Goal: Task Accomplishment & Management: Manage account settings

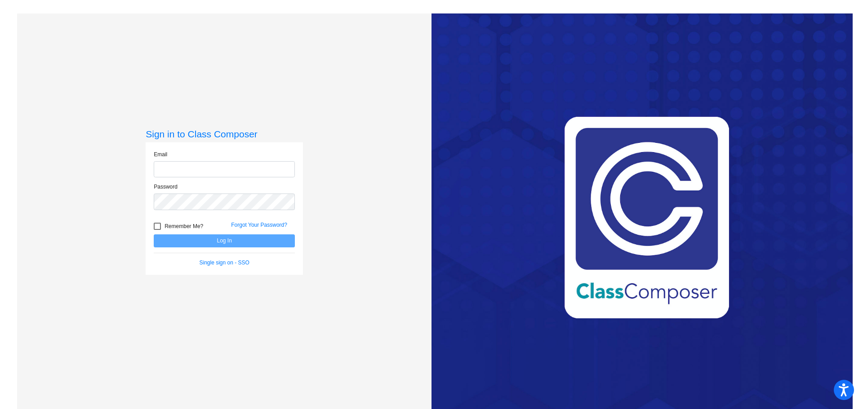
type input "[EMAIL_ADDRESS][PERSON_NAME][DOMAIN_NAME]"
click at [203, 241] on button "Log In" at bounding box center [224, 241] width 141 height 13
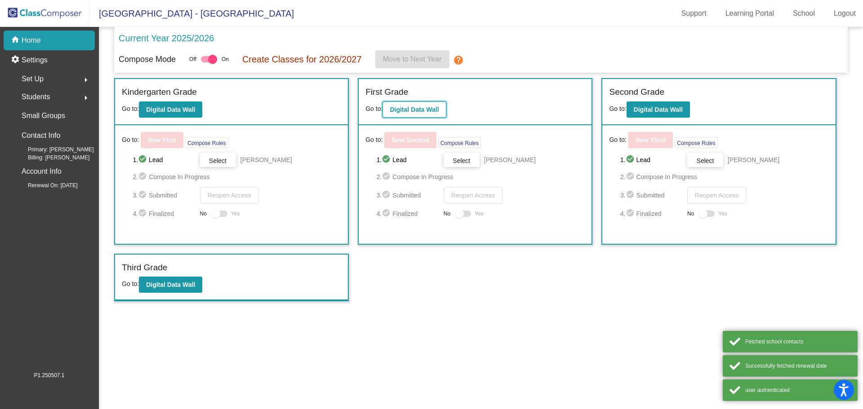
click at [403, 105] on button "Digital Data Wall" at bounding box center [413, 110] width 63 height 16
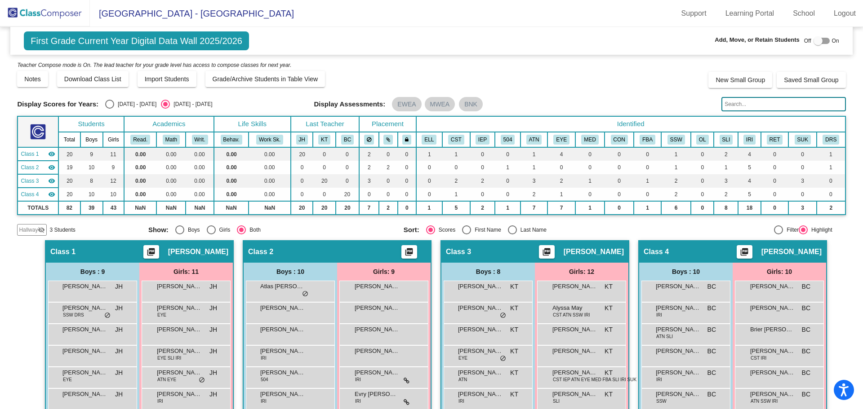
click at [39, 230] on mat-icon "visibility_off" at bounding box center [41, 230] width 7 height 7
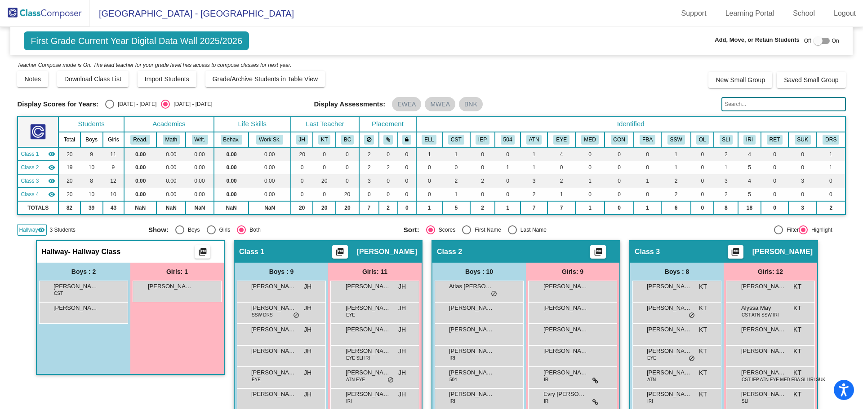
scroll to position [45, 0]
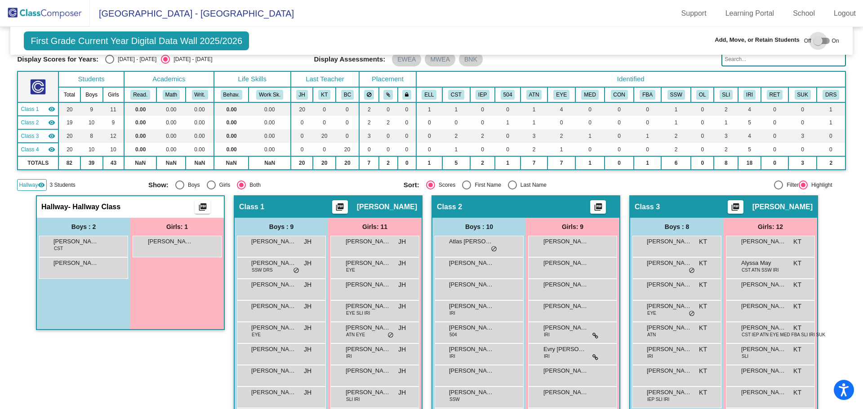
click at [822, 40] on div at bounding box center [822, 41] width 16 height 6
checkbox input "true"
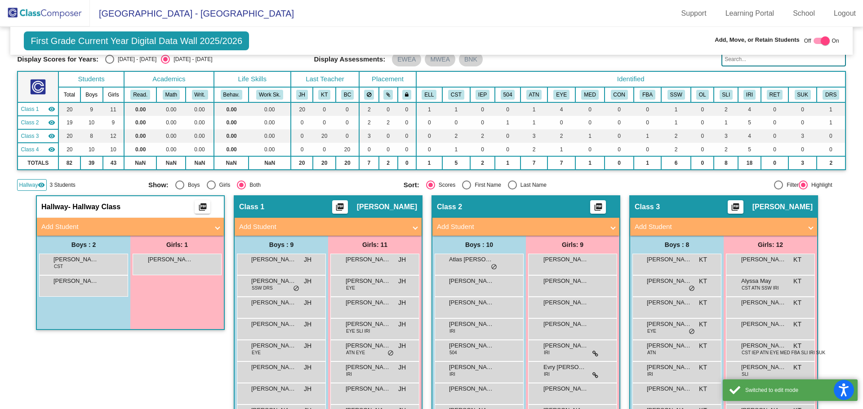
scroll to position [90, 0]
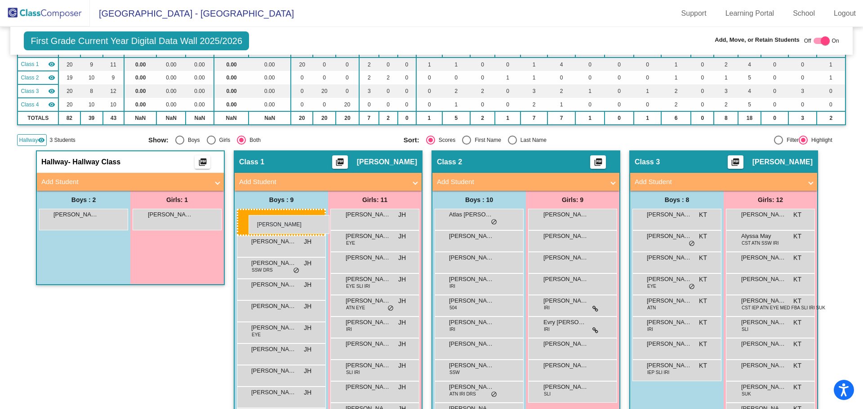
drag, startPoint x: 62, startPoint y: 218, endPoint x: 249, endPoint y: 215, distance: 187.0
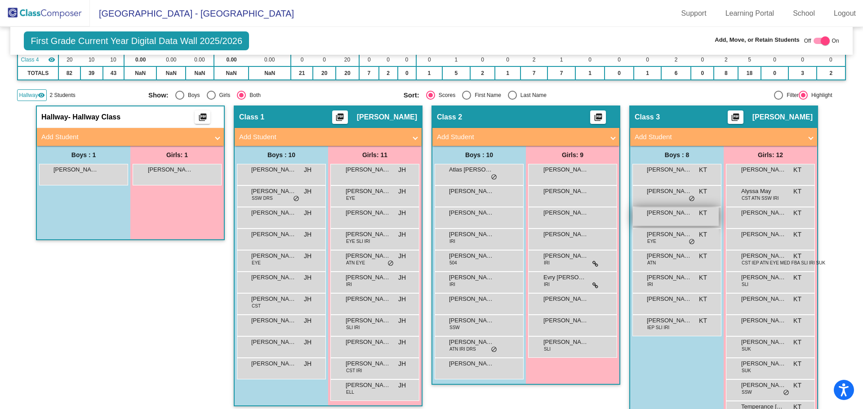
scroll to position [180, 0]
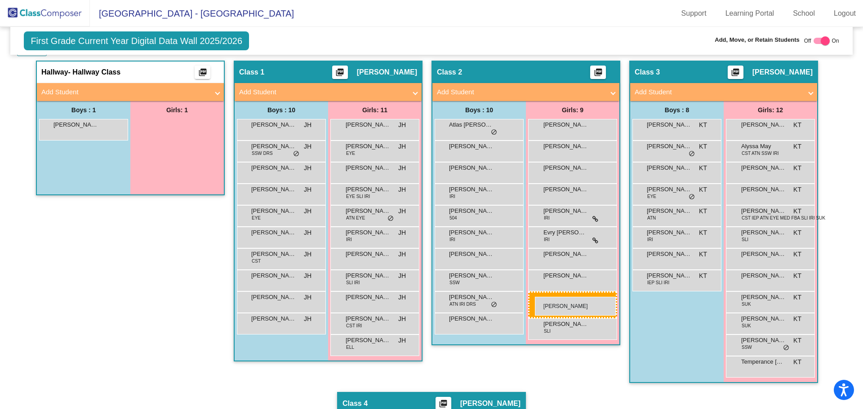
drag, startPoint x: 179, startPoint y: 129, endPoint x: 535, endPoint y: 297, distance: 393.7
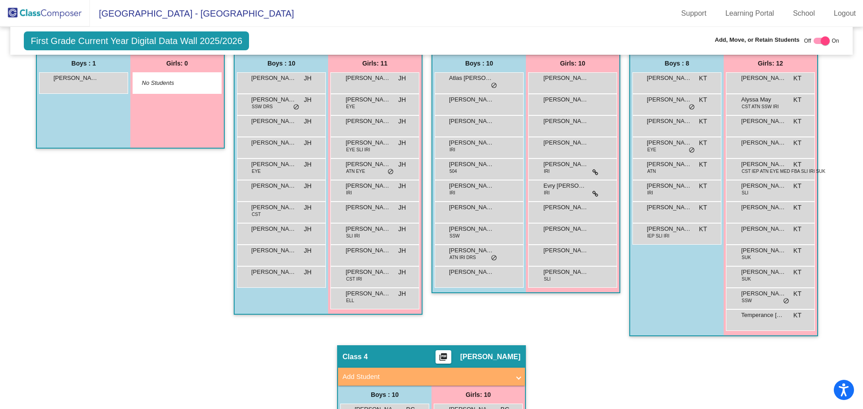
scroll to position [182, 0]
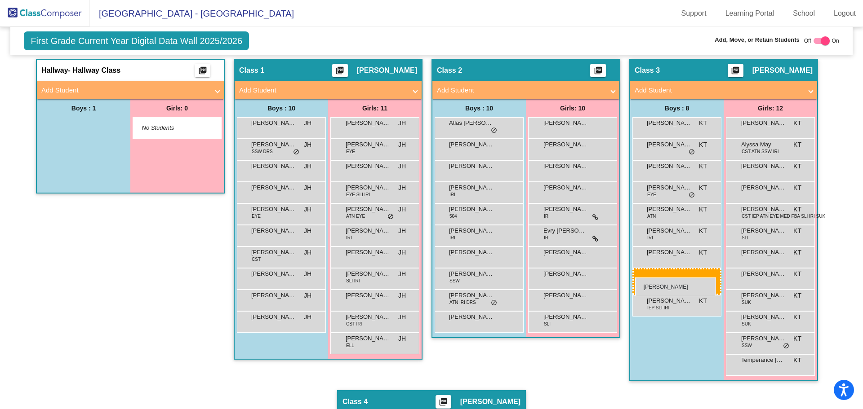
drag, startPoint x: 84, startPoint y: 123, endPoint x: 635, endPoint y: 278, distance: 572.8
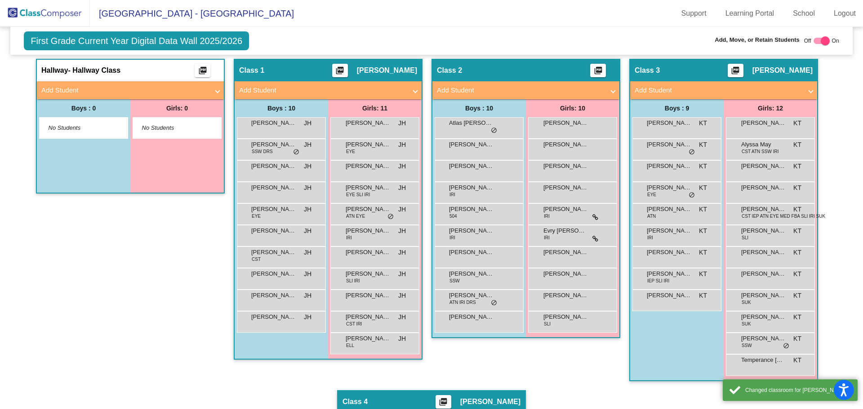
scroll to position [0, 0]
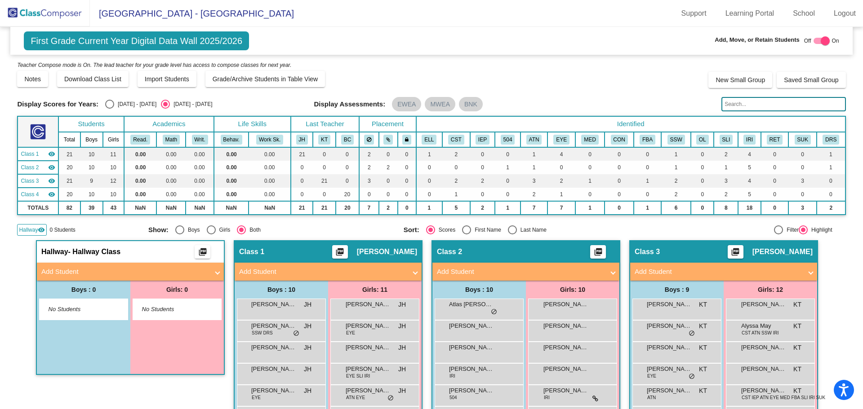
click at [59, 10] on img at bounding box center [45, 13] width 90 height 27
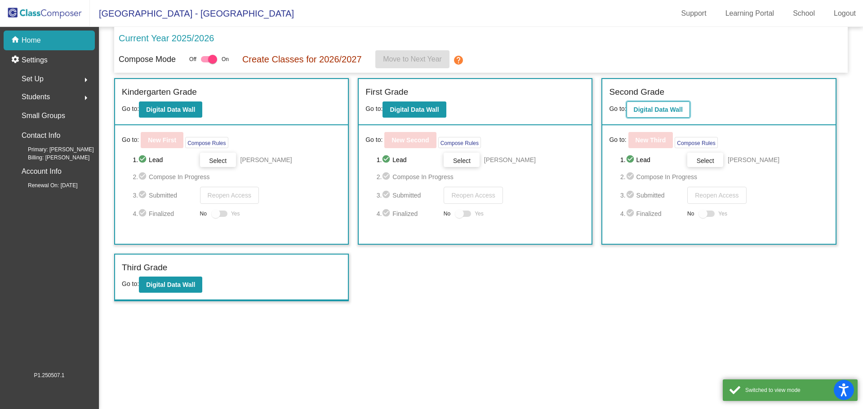
click at [640, 107] on b "Digital Data Wall" at bounding box center [658, 109] width 49 height 7
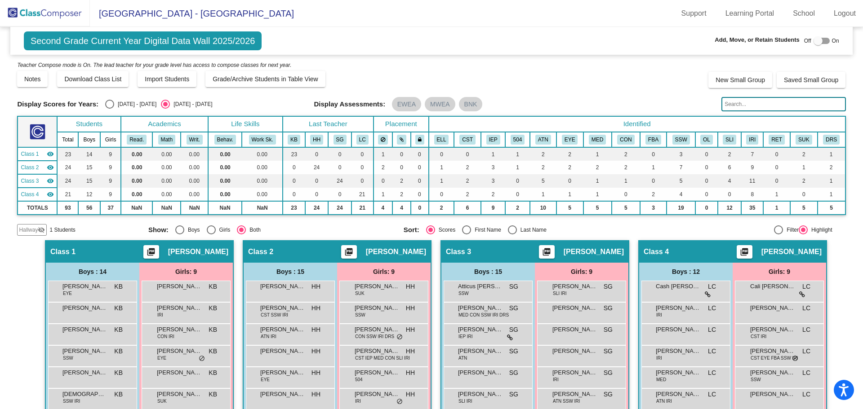
click at [40, 229] on mat-icon "visibility_off" at bounding box center [41, 230] width 7 height 7
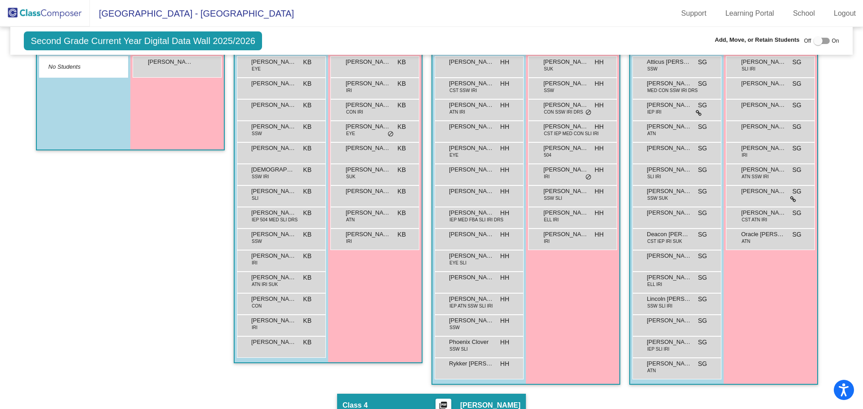
scroll to position [90, 0]
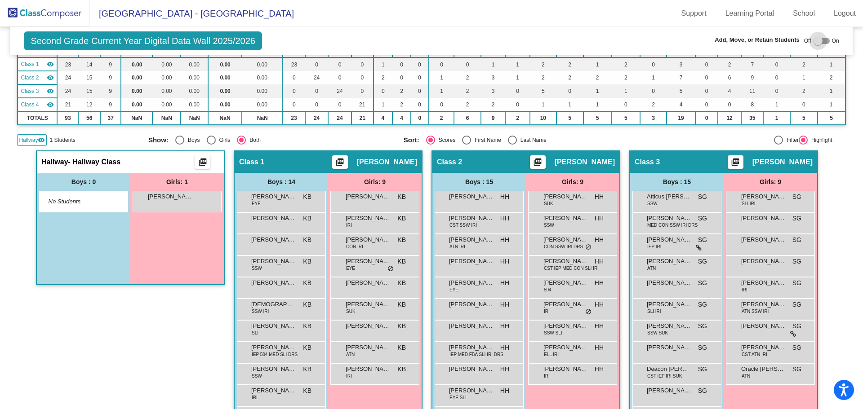
click at [820, 42] on div at bounding box center [822, 41] width 16 height 6
checkbox input "true"
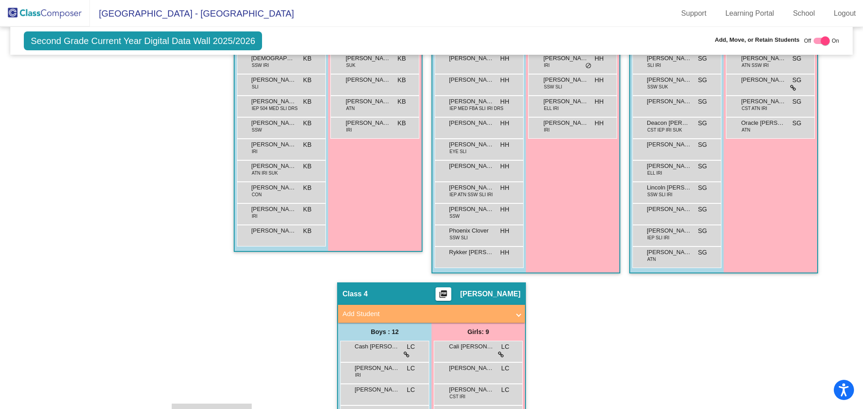
scroll to position [376, 0]
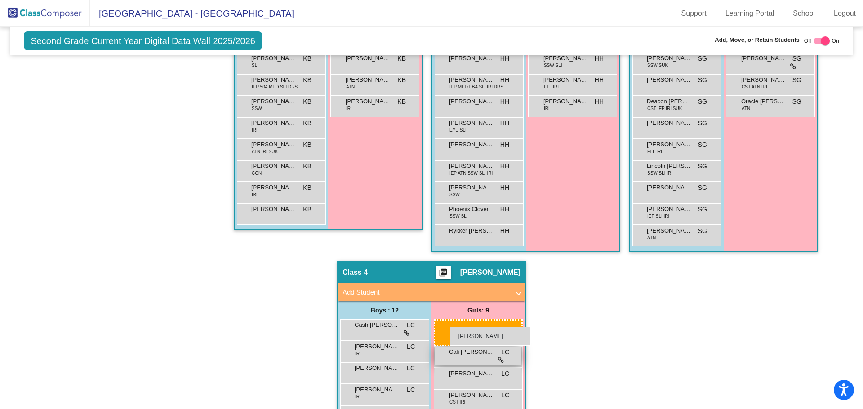
drag, startPoint x: 187, startPoint y: 218, endPoint x: 448, endPoint y: 327, distance: 283.5
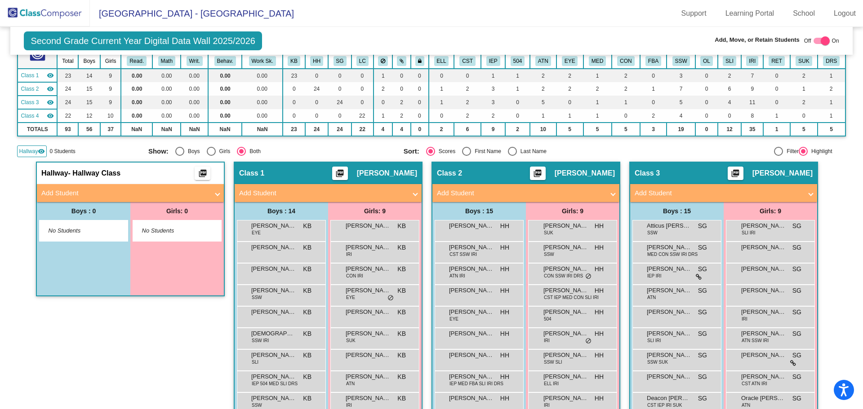
scroll to position [61, 0]
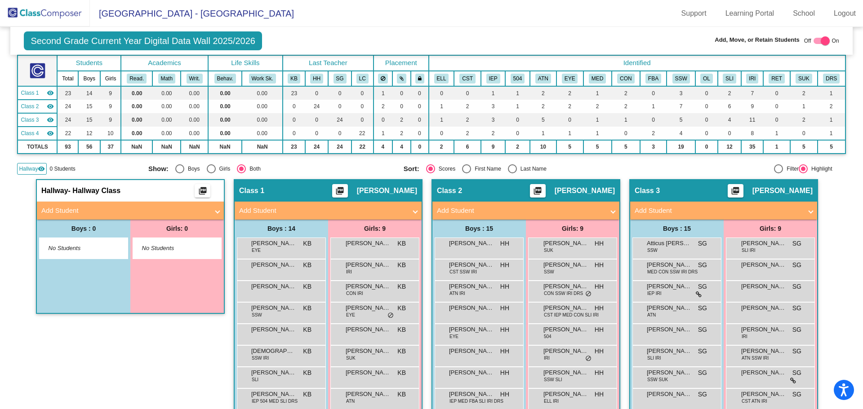
click at [48, 13] on img at bounding box center [45, 13] width 90 height 27
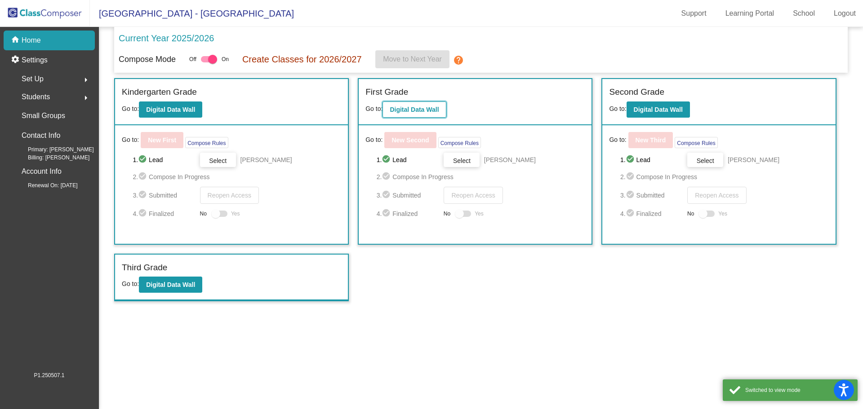
click at [423, 109] on b "Digital Data Wall" at bounding box center [414, 109] width 49 height 7
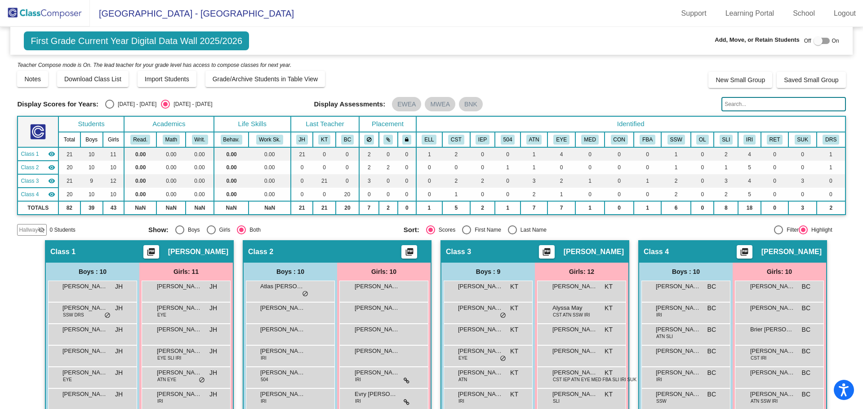
click at [53, 13] on img at bounding box center [45, 13] width 90 height 27
